Goal: Task Accomplishment & Management: Use online tool/utility

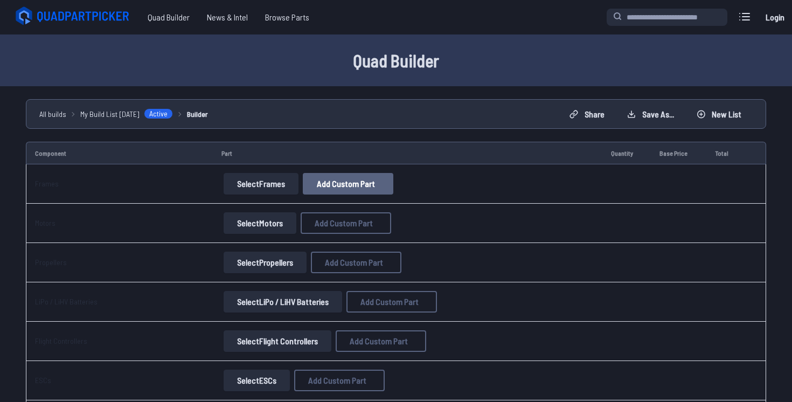
click at [323, 177] on button "Add Custom Part" at bounding box center [348, 184] width 91 height 22
select select "**********"
click at [511, 49] on button at bounding box center [498, 57] width 26 height 16
click at [256, 192] on button "Select Frames" at bounding box center [261, 184] width 75 height 22
click at [277, 185] on button "Select Frames" at bounding box center [261, 184] width 75 height 22
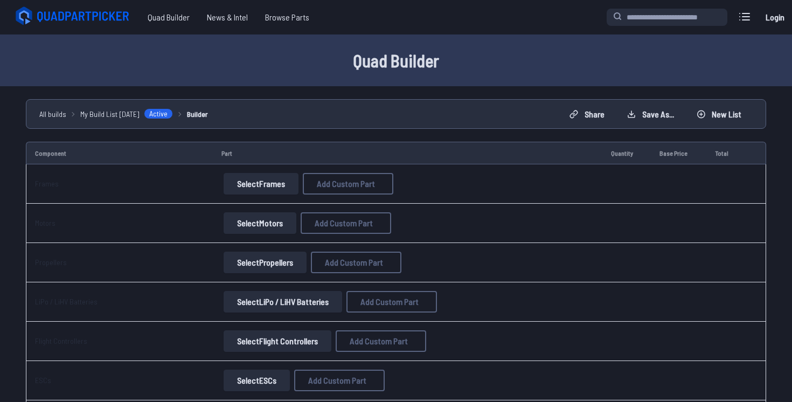
click at [277, 185] on button "Select Frames" at bounding box center [261, 184] width 75 height 22
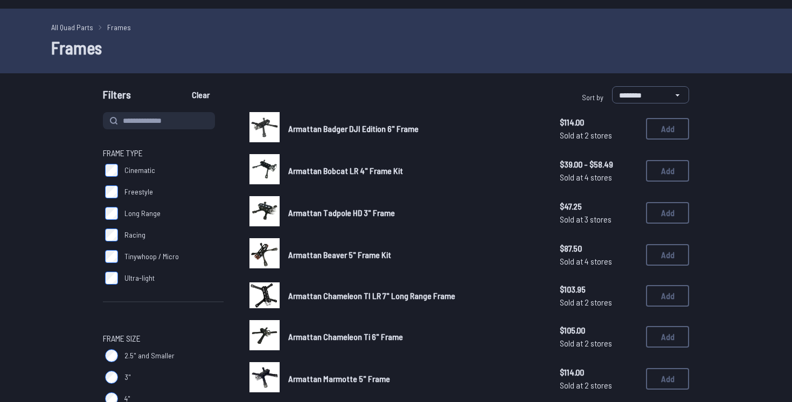
scroll to position [32, 0]
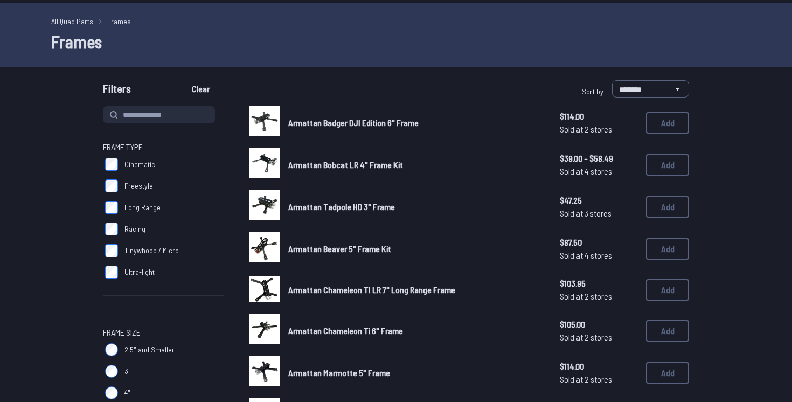
click at [135, 190] on span "Freestyle" at bounding box center [139, 186] width 29 height 11
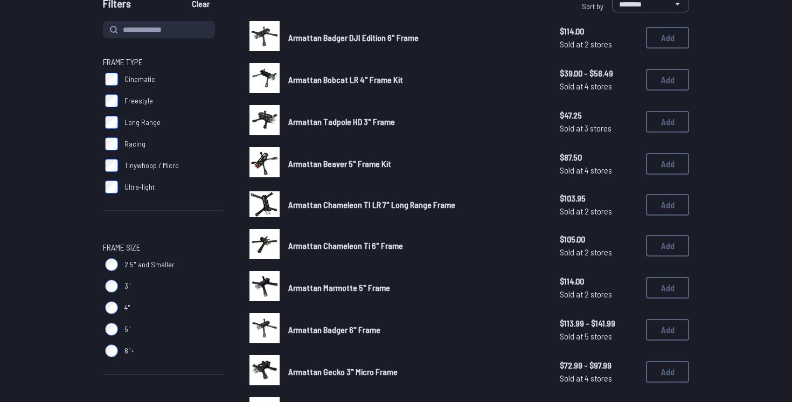
scroll to position [118, 0]
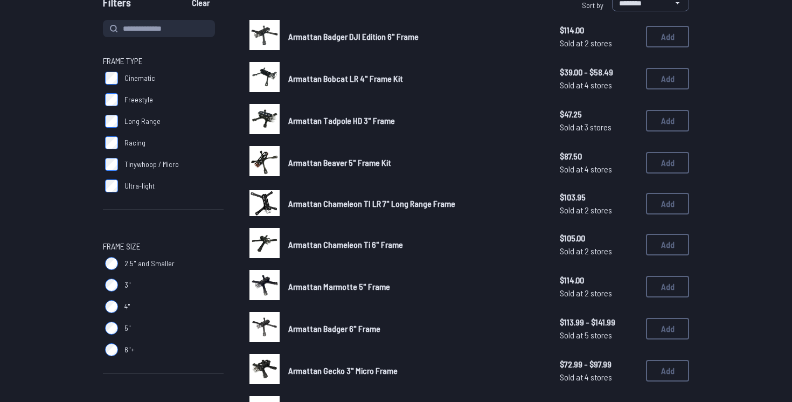
click at [119, 335] on label "5"" at bounding box center [163, 329] width 121 height 22
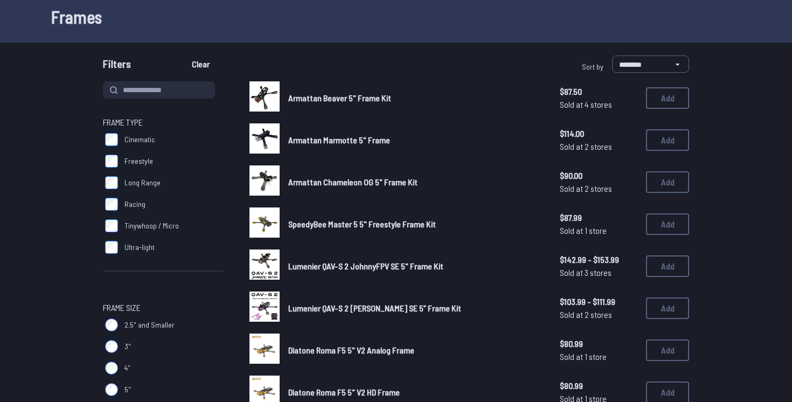
scroll to position [63, 0]
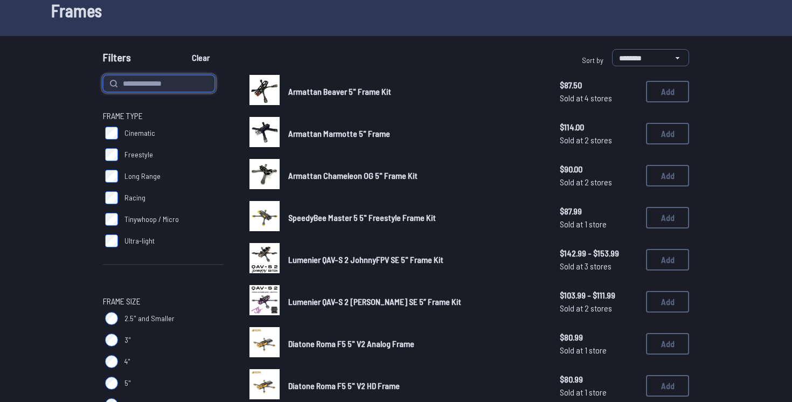
click at [202, 82] on input at bounding box center [159, 83] width 112 height 17
click at [183, 49] on button "Clear" at bounding box center [201, 57] width 36 height 17
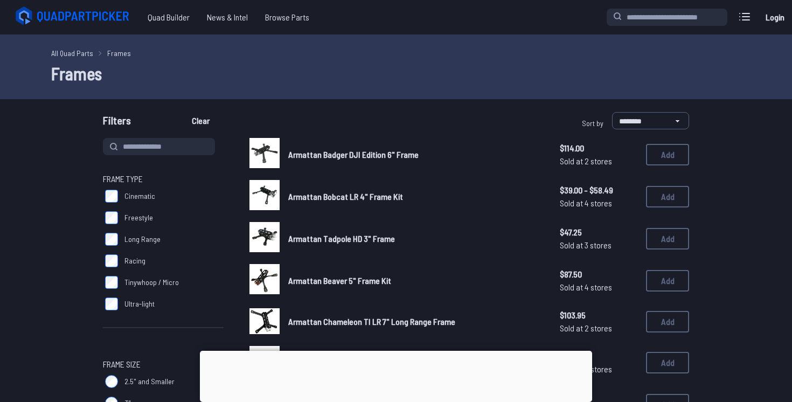
click at [398, 351] on div at bounding box center [396, 351] width 392 height 0
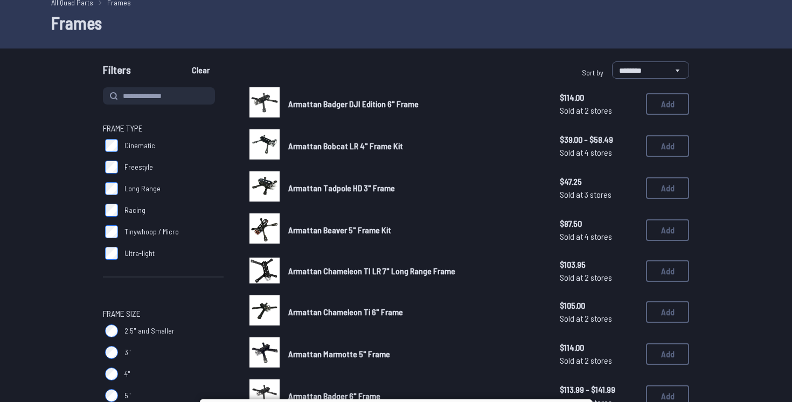
scroll to position [59, 0]
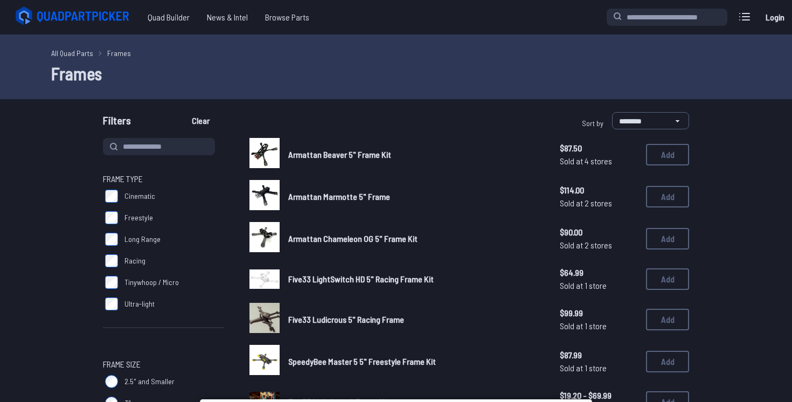
click at [311, 190] on link "Armattan Marmotte 5" Frame" at bounding box center [415, 196] width 254 height 13
click at [138, 222] on span "Freestyle" at bounding box center [139, 217] width 29 height 11
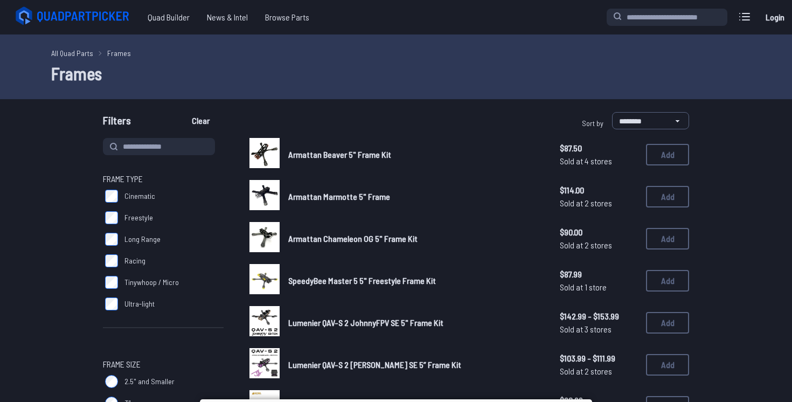
click at [132, 260] on span "Racing" at bounding box center [135, 261] width 21 height 11
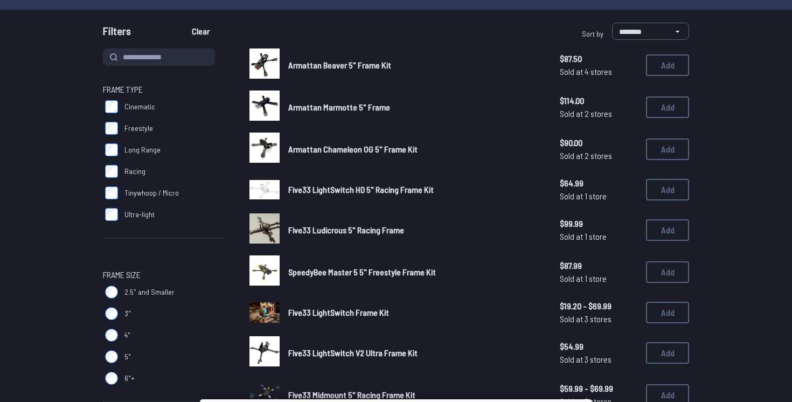
scroll to position [87, 0]
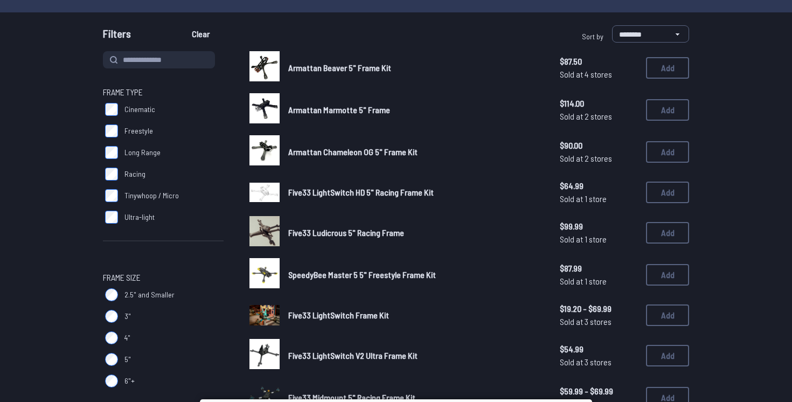
click at [272, 59] on img at bounding box center [265, 66] width 30 height 30
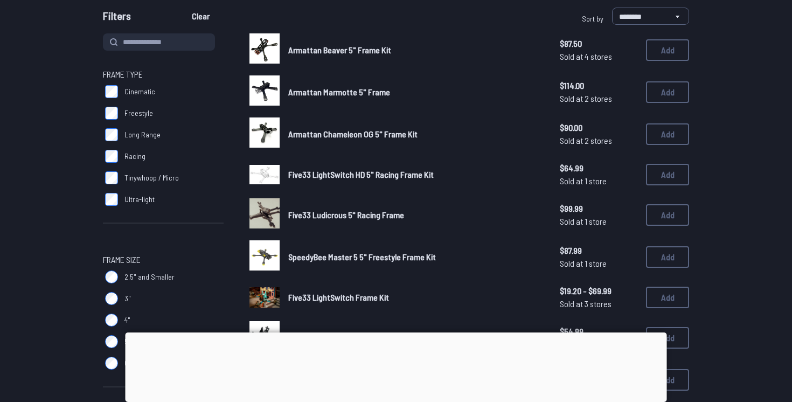
scroll to position [108, 0]
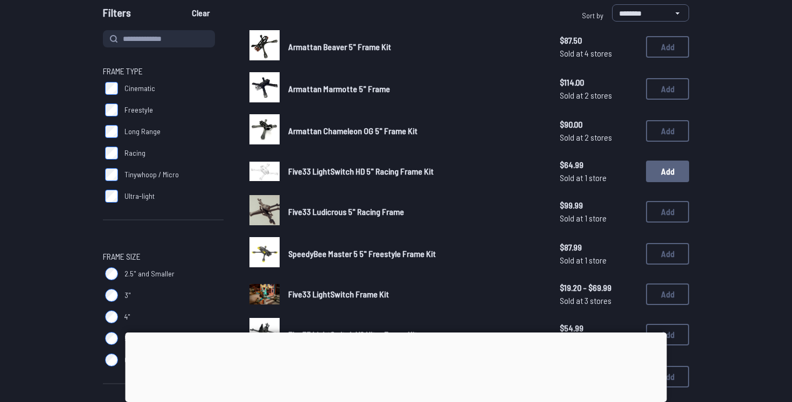
click at [653, 167] on button "Add" at bounding box center [667, 172] width 43 height 22
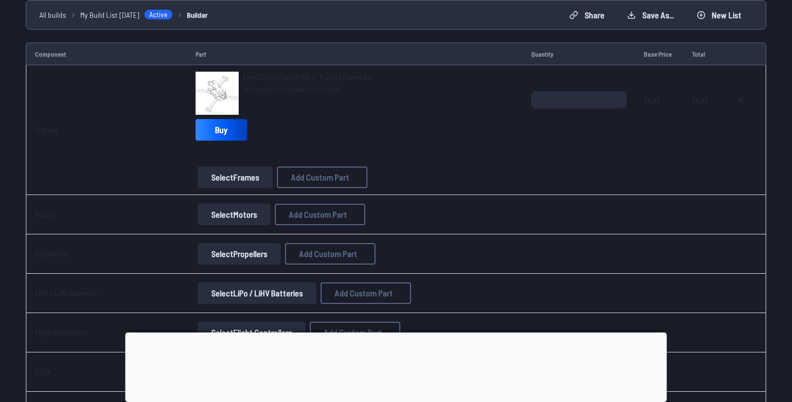
scroll to position [103, 0]
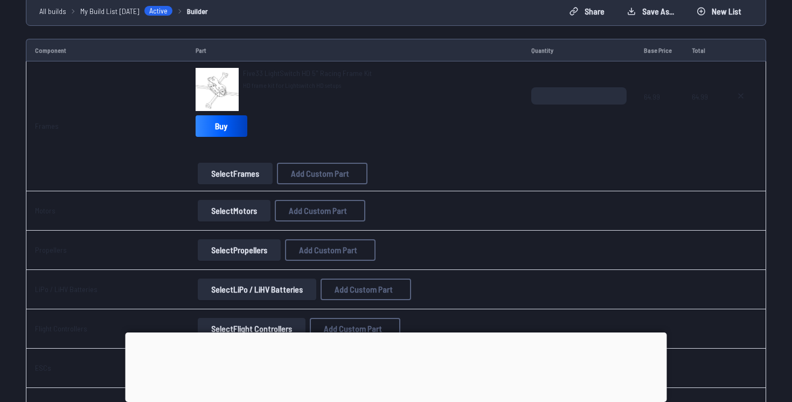
click at [220, 205] on button "Select Motors" at bounding box center [234, 211] width 73 height 22
click at [239, 211] on button "Select Motors" at bounding box center [234, 211] width 73 height 22
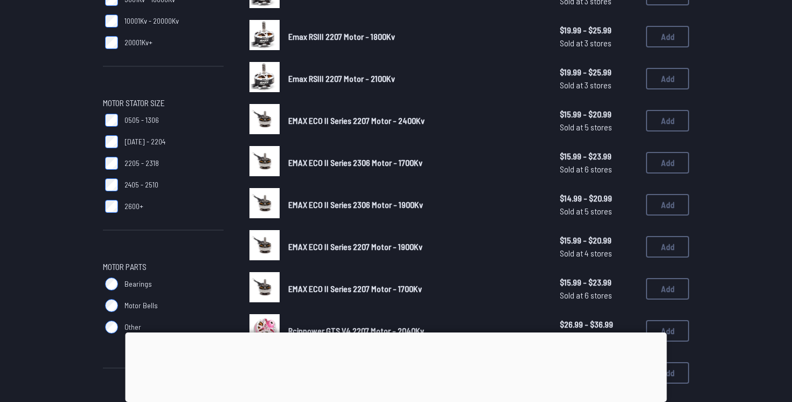
scroll to position [291, 0]
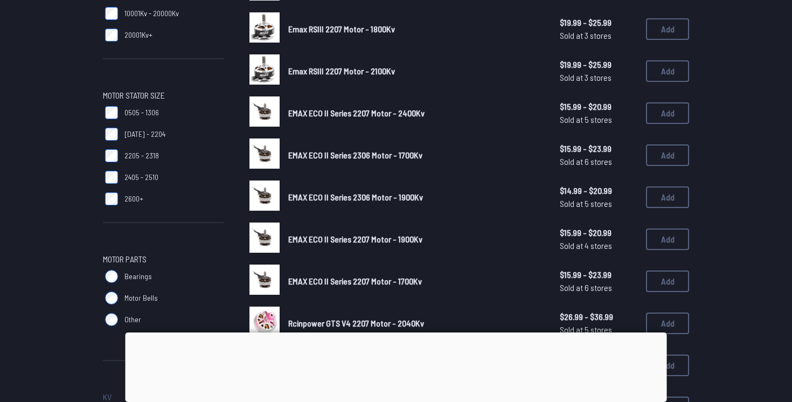
click at [391, 333] on div at bounding box center [397, 333] width 542 height 0
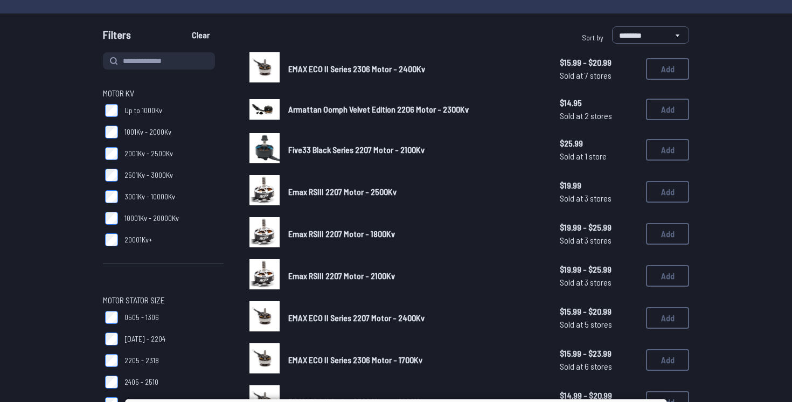
scroll to position [84, 0]
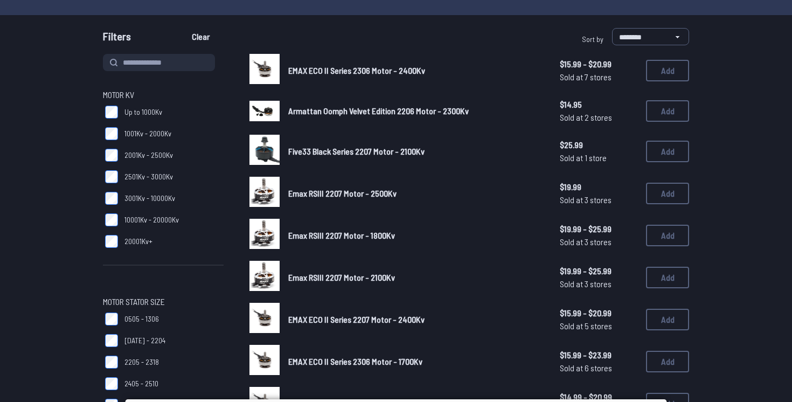
click at [267, 107] on img at bounding box center [265, 111] width 30 height 20
